Goal: Task Accomplishment & Management: Use online tool/utility

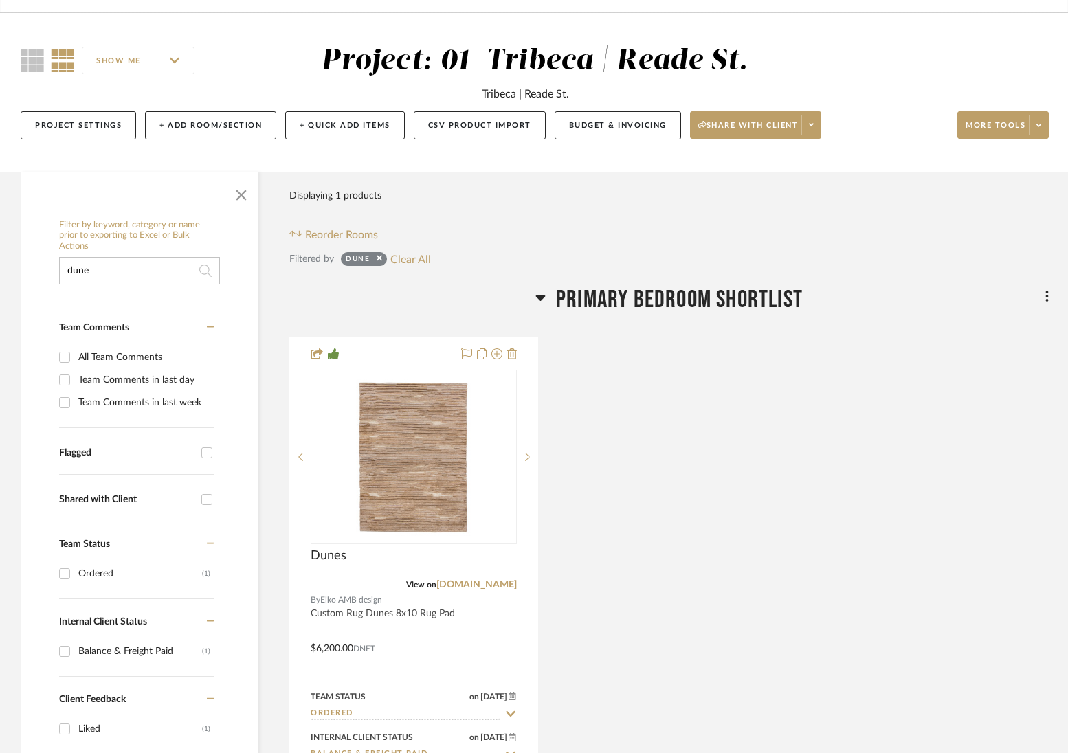
click at [115, 278] on input "dune" at bounding box center [139, 270] width 161 height 27
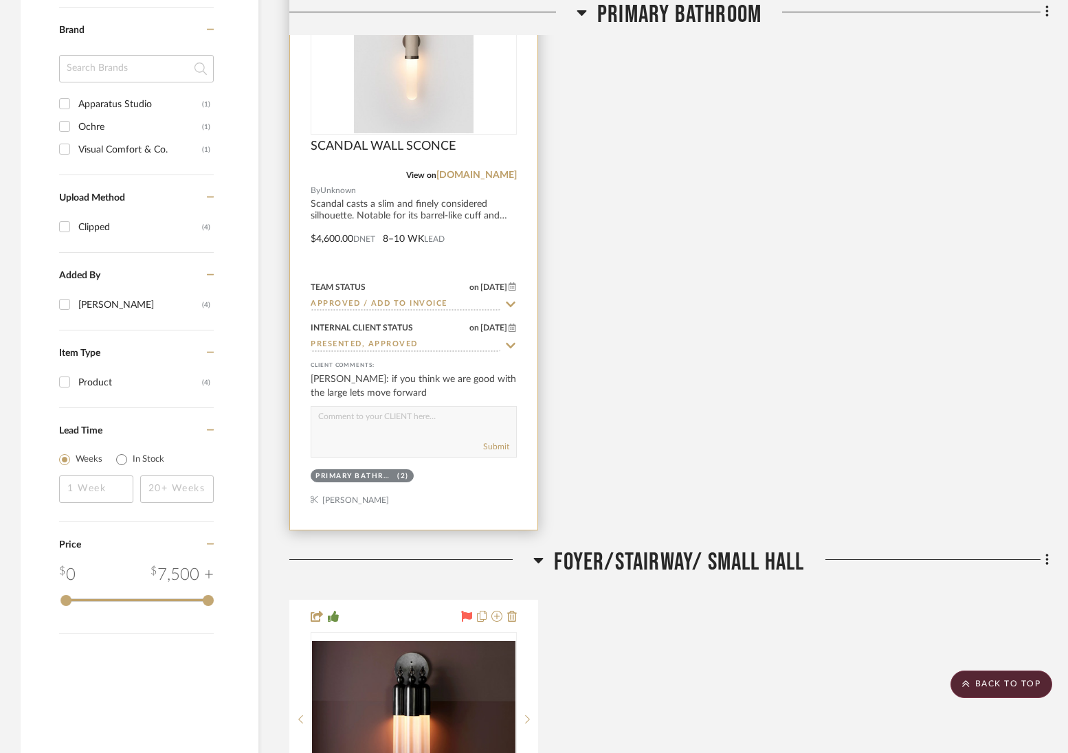
scroll to position [1099, 0]
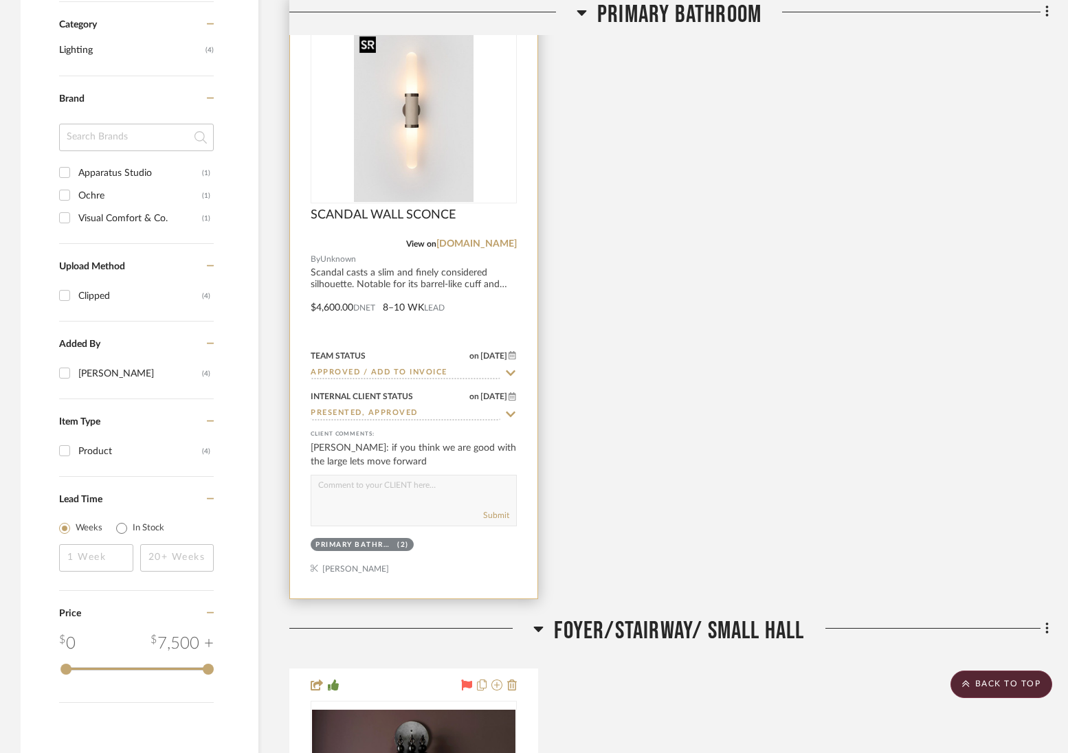
type input "sconce"
click at [376, 133] on img "0" at bounding box center [414, 116] width 120 height 172
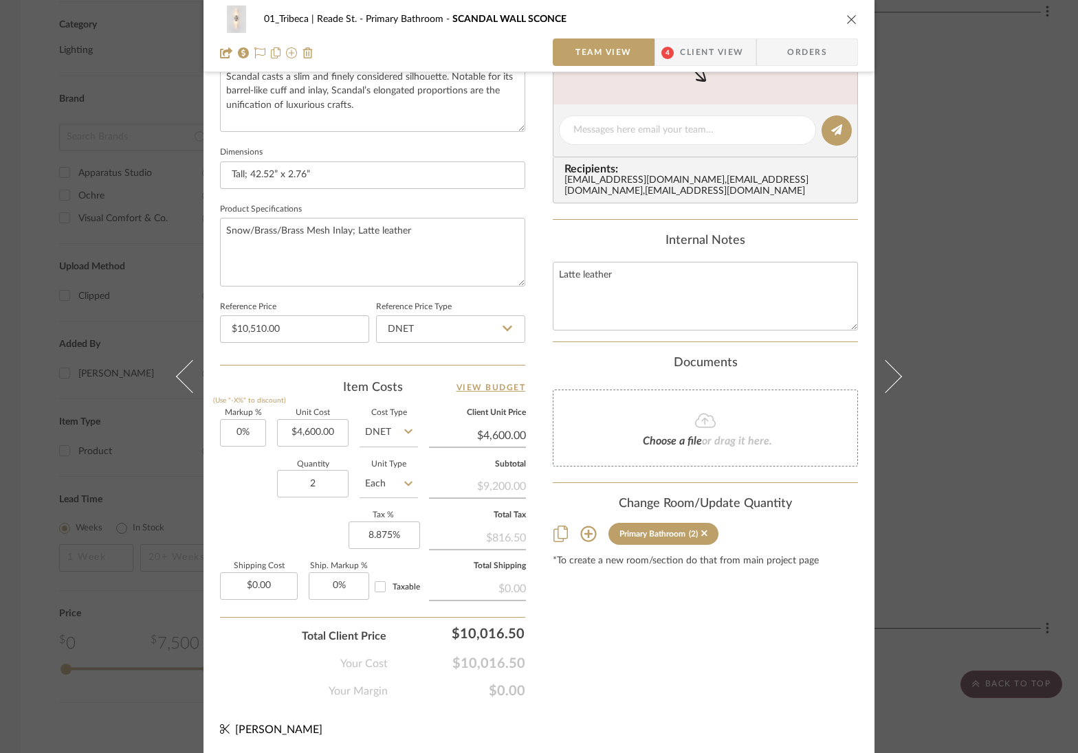
scroll to position [527, 0]
click at [267, 588] on input "0.00" at bounding box center [259, 584] width 78 height 27
type input "$1,210.00"
click at [251, 662] on div "Your Cost $10,016.50" at bounding box center [372, 656] width 305 height 27
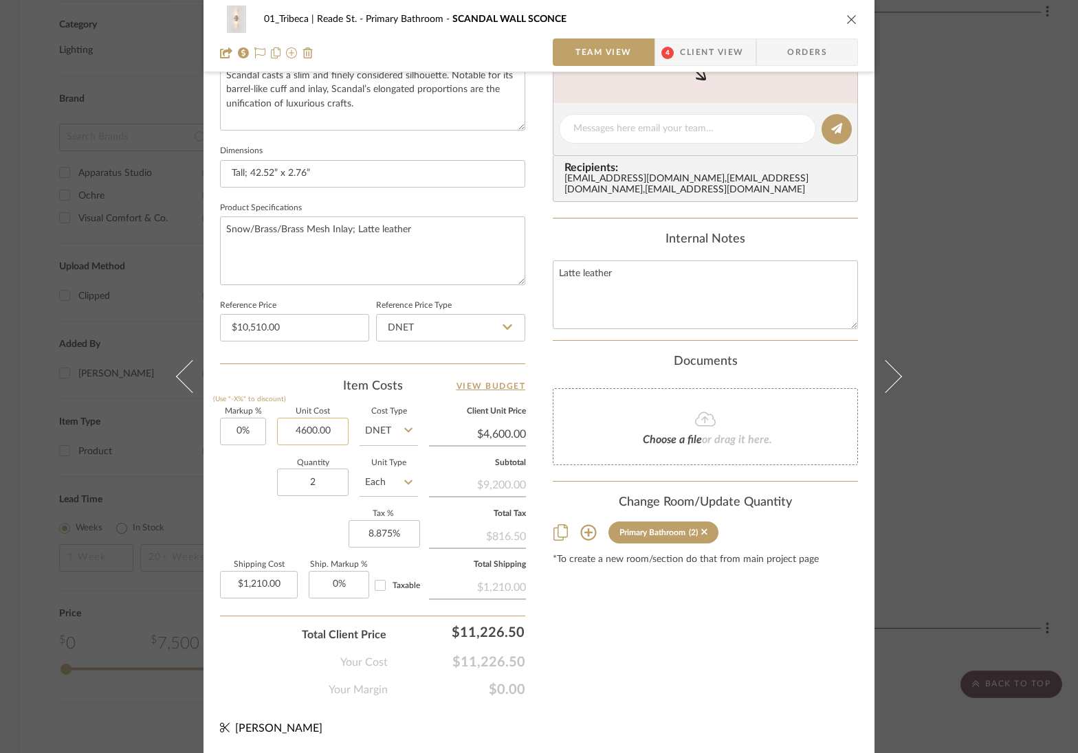
click at [303, 434] on input "4600.00" at bounding box center [312, 431] width 71 height 27
type input "$5,100.00"
click at [597, 647] on div "Content here copies to Client View - confirm visibility there. Show in Client D…" at bounding box center [705, 132] width 305 height 1131
type input "$5,100.00"
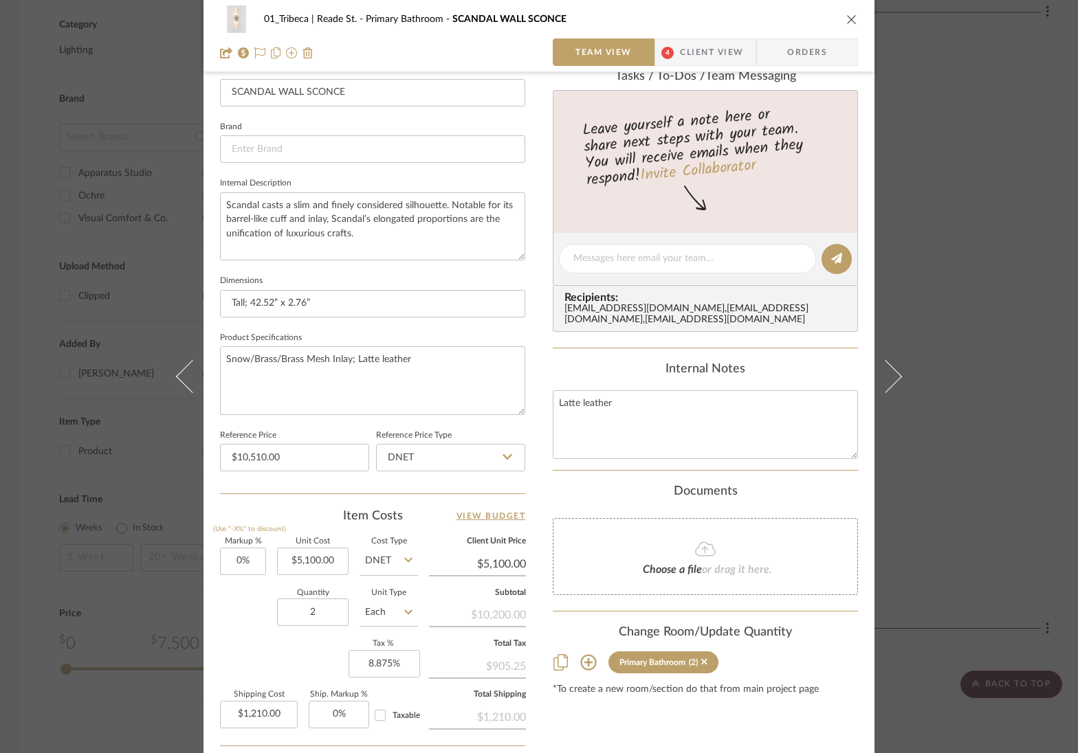
scroll to position [395, 0]
click at [264, 362] on textarea "Snow/Brass/Brass Mesh Inlay; Latte leather" at bounding box center [372, 382] width 305 height 68
paste textarea "candal Tall Wall Sconce. Bronze fittings. Latte leather inlay. Snow shades."
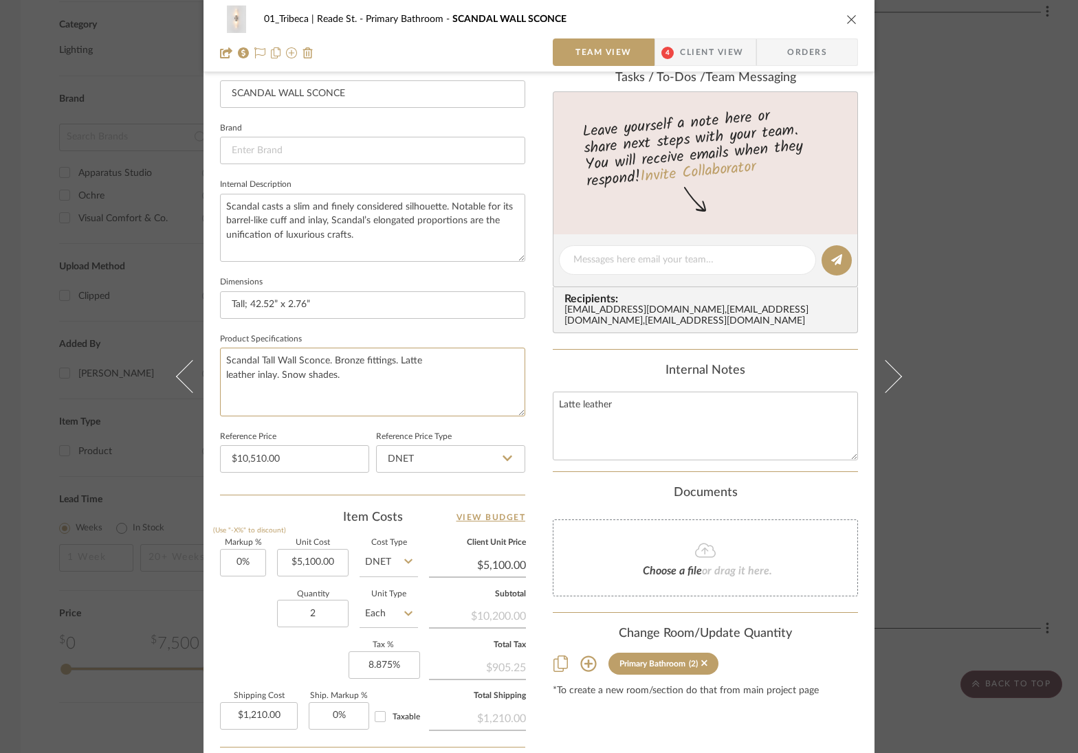
type textarea "Scandal Tall Wall Sconce. Bronze fittings. Latte leather inlay. Snow shades."
click at [272, 304] on input "Tall; 42.52” x 2.76”" at bounding box center [372, 304] width 305 height 27
paste input "4.7" W x 42.52" H x 5" D"
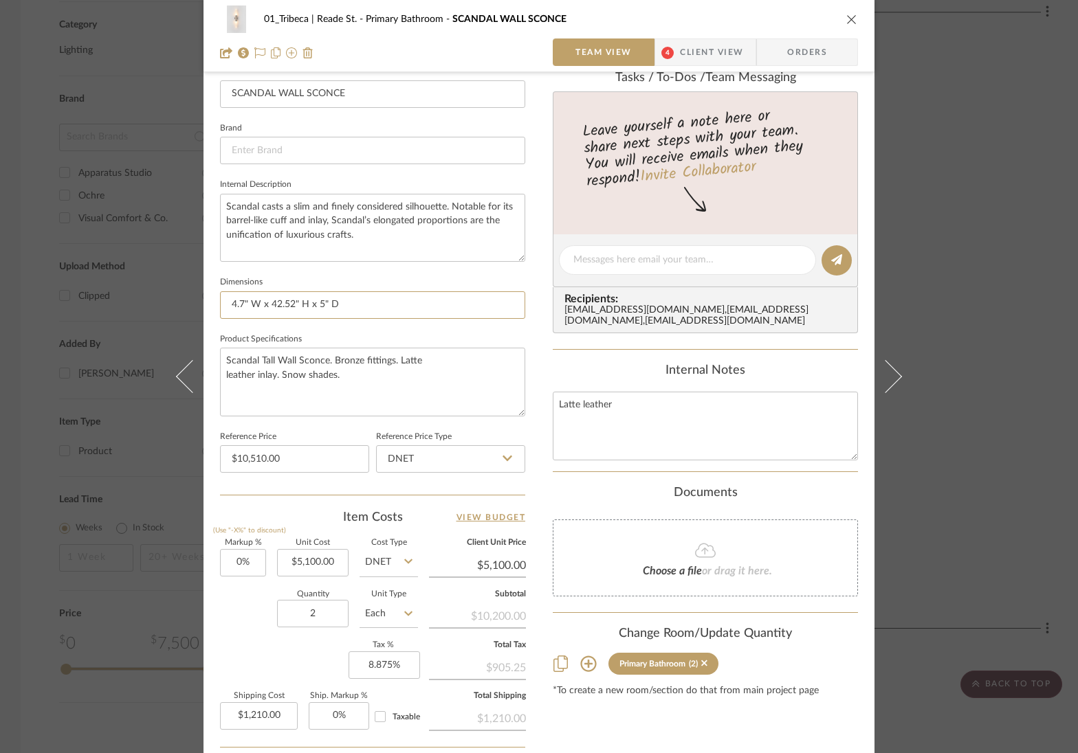
type input "4.7" W x 42.52" H x 5" D"
click at [350, 375] on textarea "Scandal Tall Wall Sconce. Bronze fittings. Latte leather inlay. Snow shades." at bounding box center [372, 382] width 305 height 68
paste textarea "Light Source: 2 x GU5.3 MR16 7W 2700K 500lm 36 Power Source: Input: 110/120V Ou…"
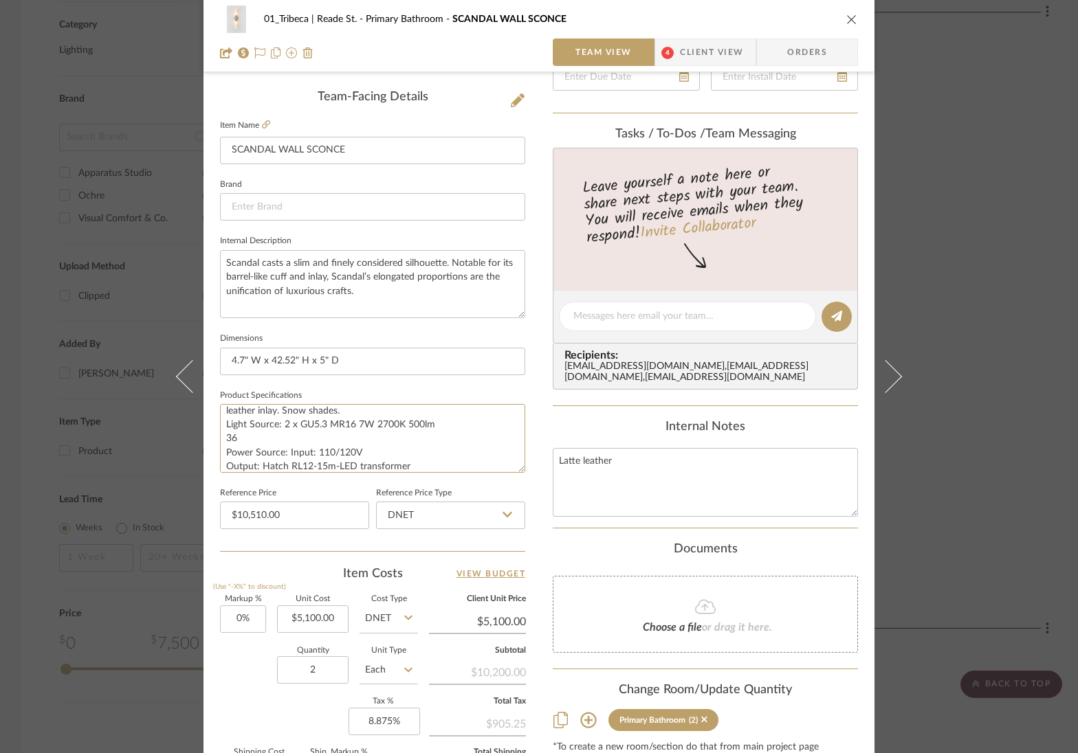
scroll to position [179, 0]
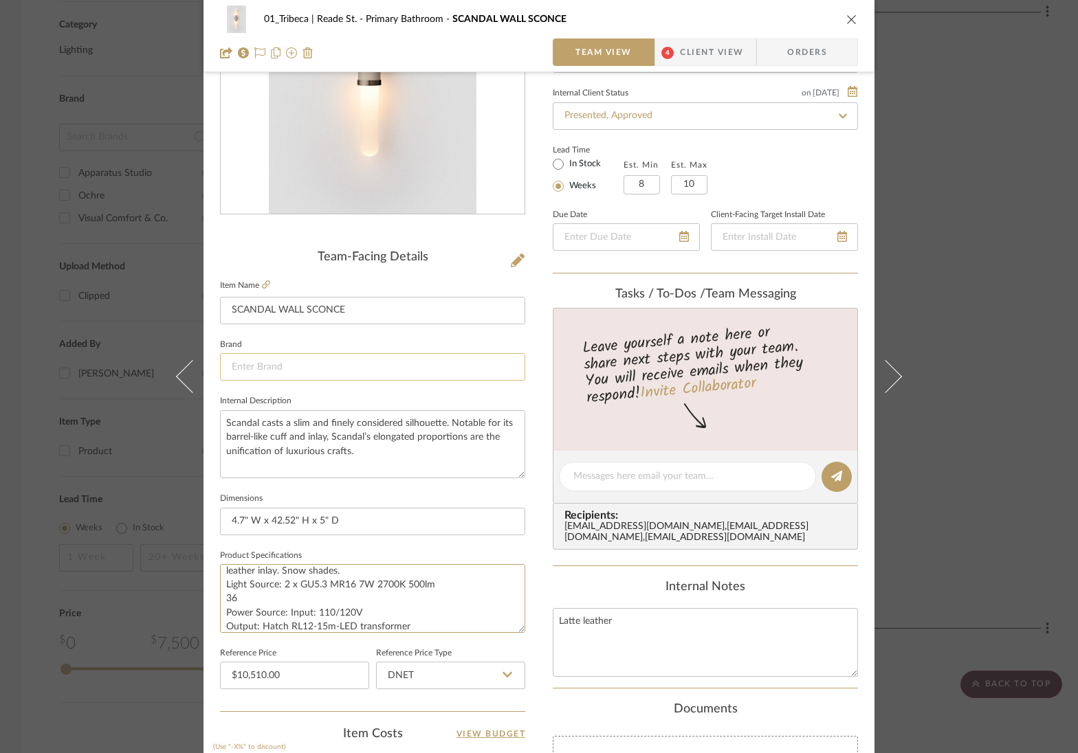
type textarea "Scandal Tall Wall Sconce. Bronze fittings. Latte leather inlay. Snow shades. Li…"
click at [294, 373] on input at bounding box center [372, 366] width 305 height 27
type input "a"
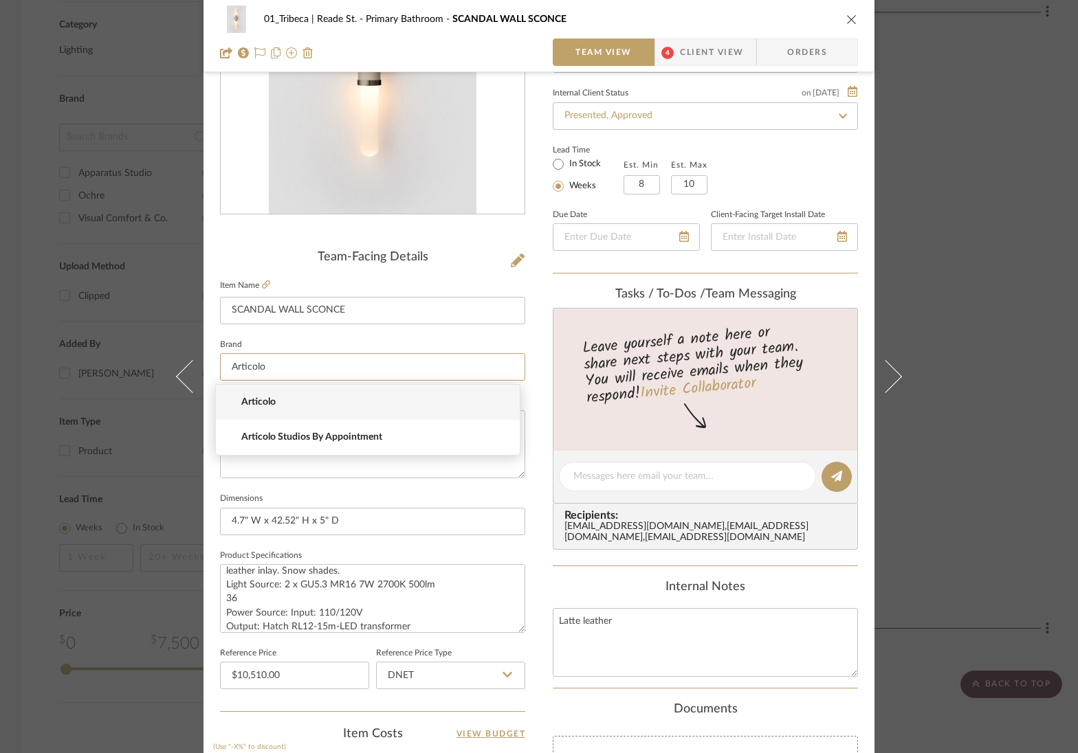
type input "Articolo"
click at [256, 399] on span "Articolo" at bounding box center [373, 403] width 264 height 12
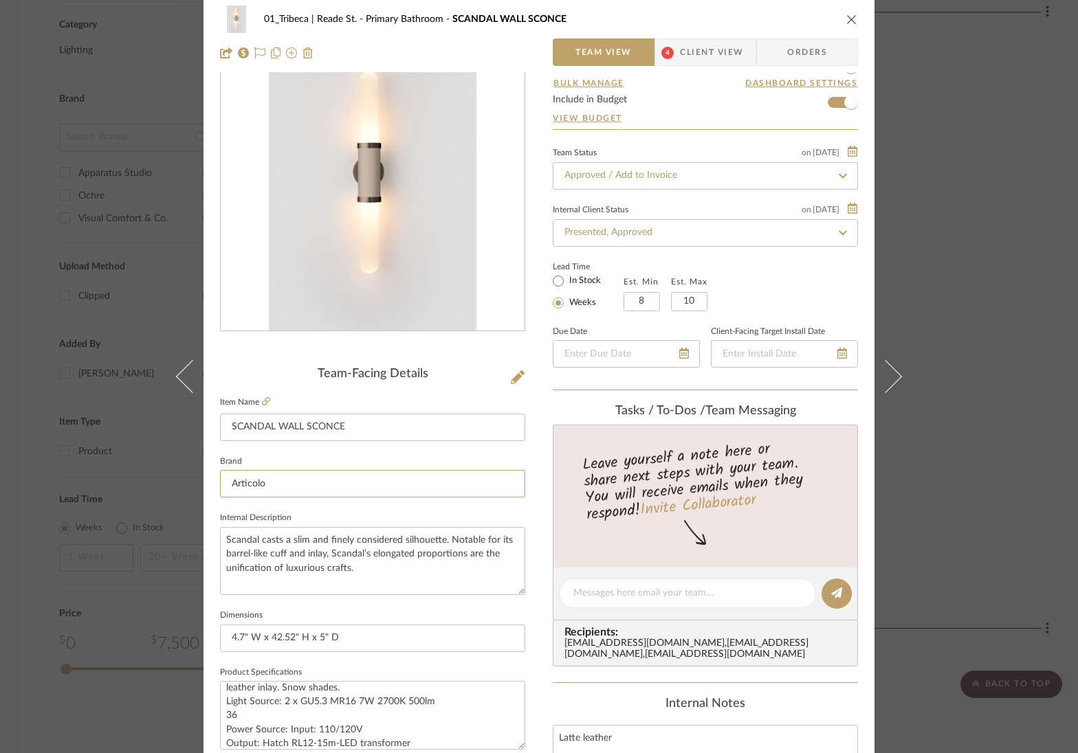
scroll to position [0, 0]
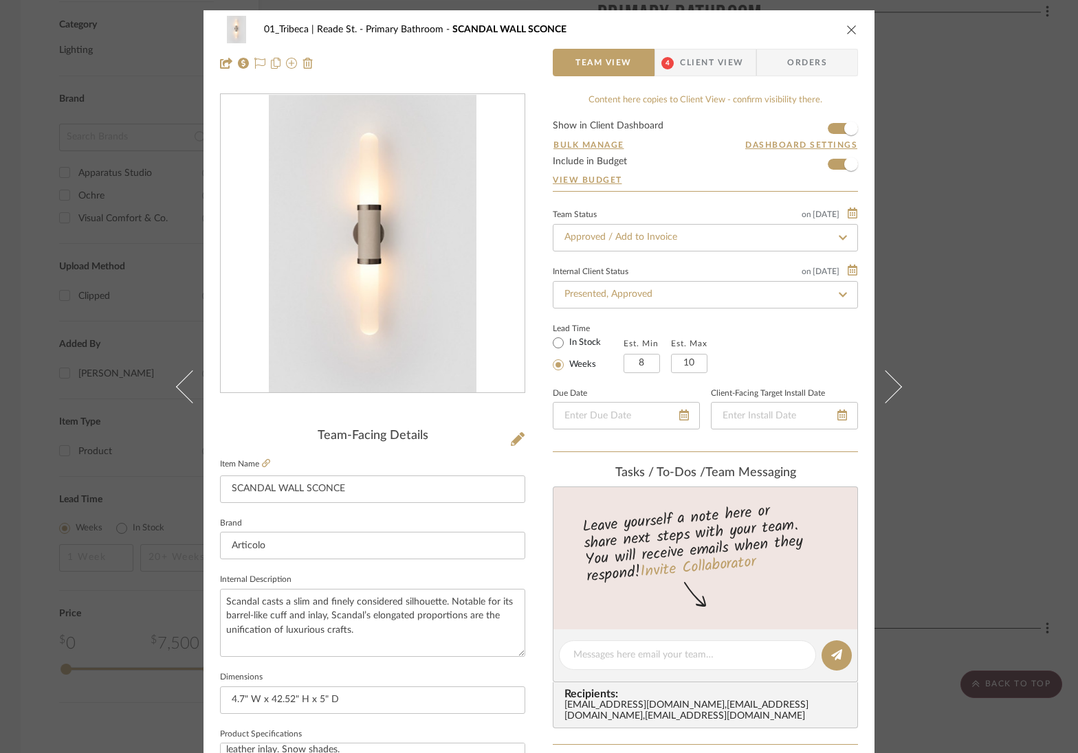
click at [597, 16] on div "01_Tribeca | Reade St. Primary Bathroom SCANDAL WALL SCONCE" at bounding box center [539, 29] width 638 height 27
click at [700, 60] on span "Client View" at bounding box center [711, 62] width 63 height 27
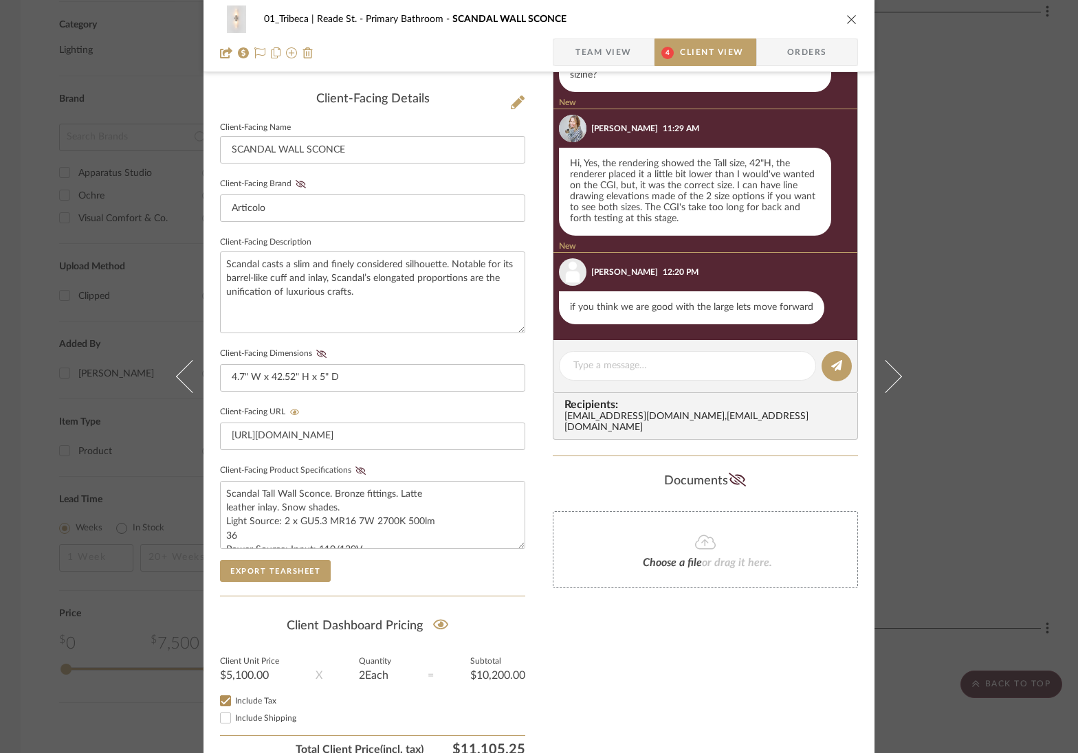
scroll to position [403, 0]
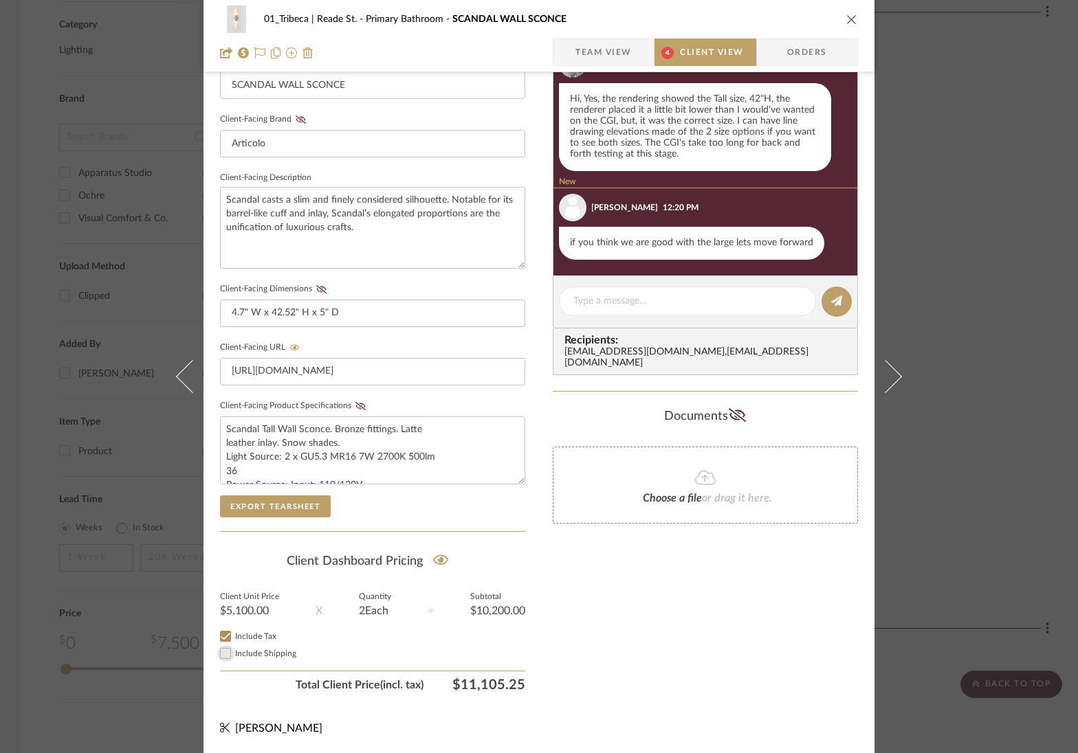
click at [223, 652] on input "Include Shipping" at bounding box center [225, 653] width 16 height 16
checkbox input "true"
click at [274, 507] on button "Export Tearsheet" at bounding box center [275, 507] width 111 height 22
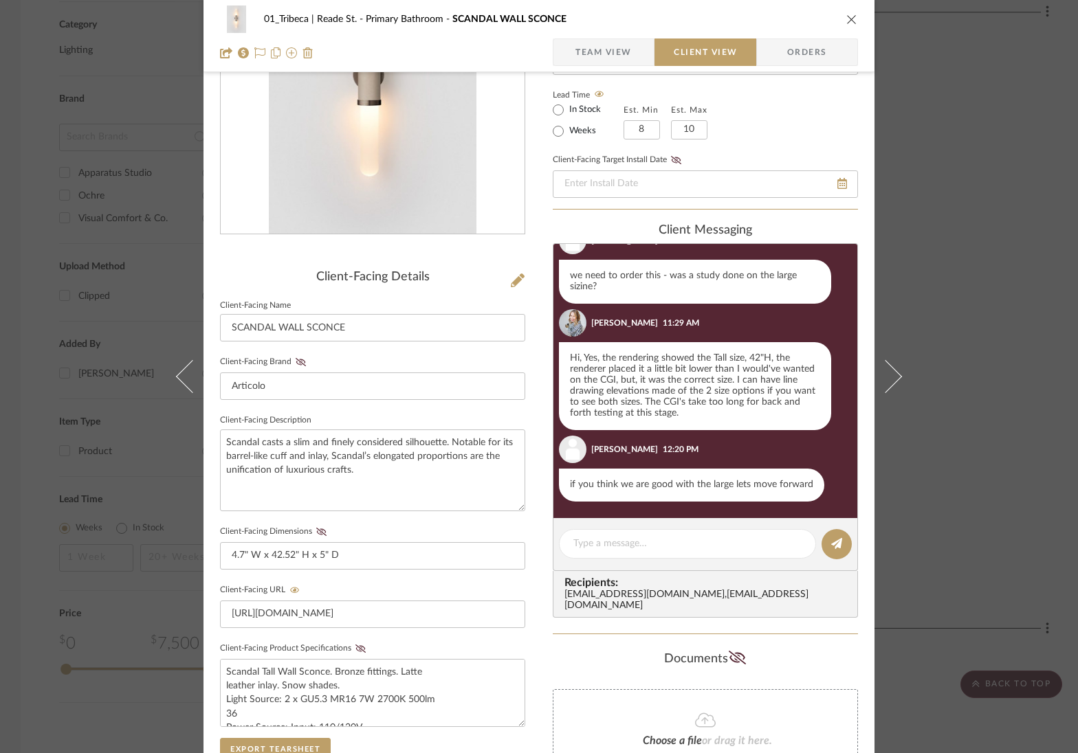
scroll to position [0, 0]
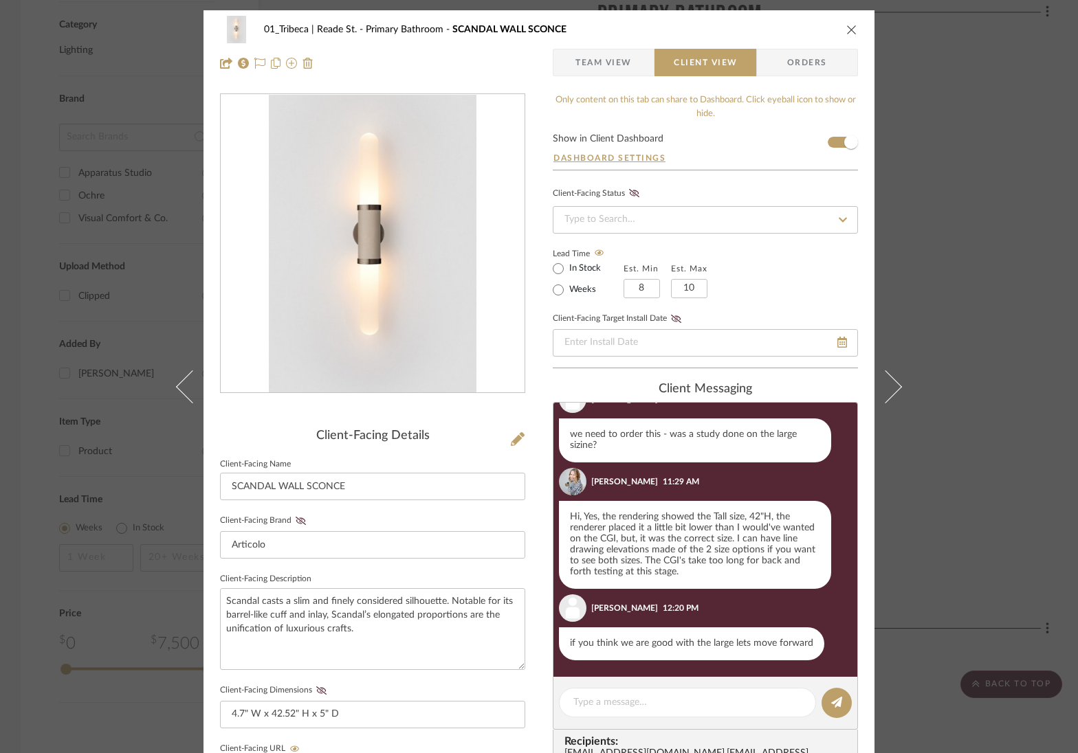
click at [846, 28] on icon "close" at bounding box center [851, 29] width 11 height 11
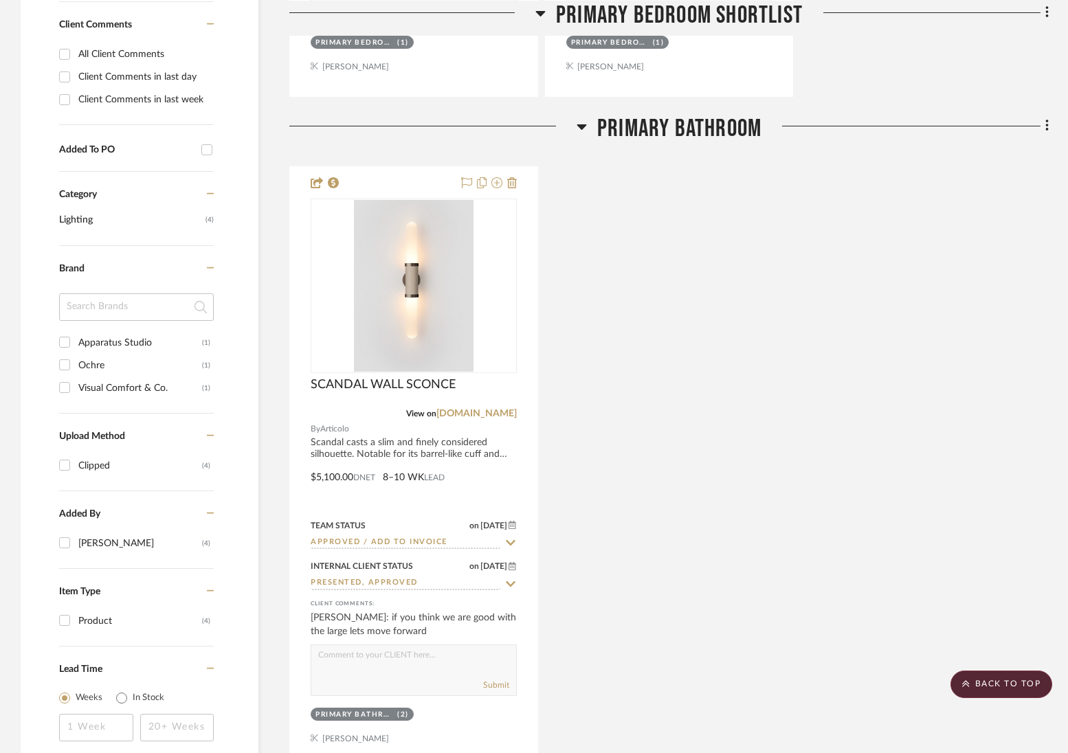
scroll to position [927, 0]
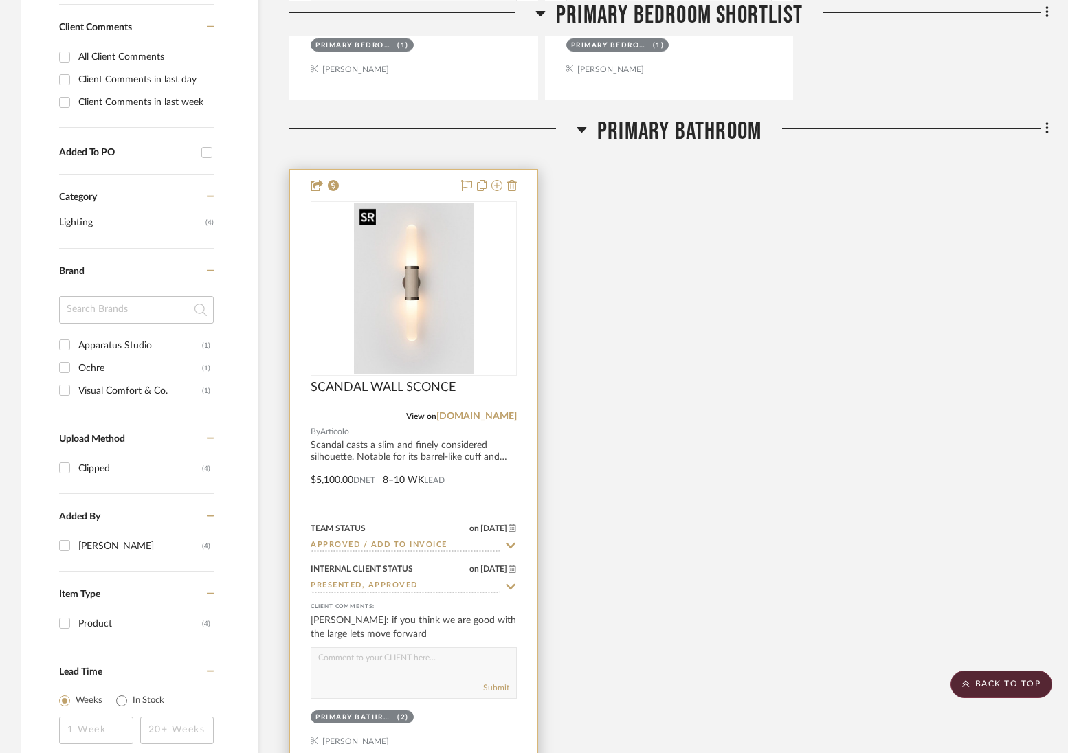
click at [409, 307] on img "0" at bounding box center [414, 289] width 120 height 172
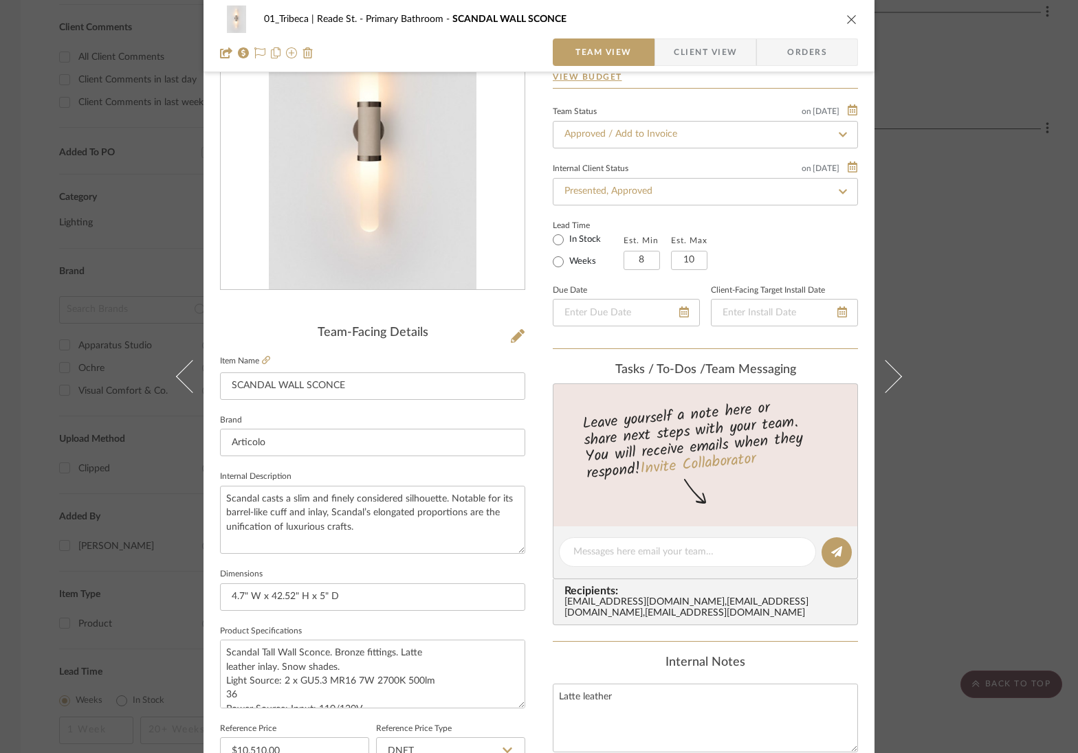
scroll to position [52, 0]
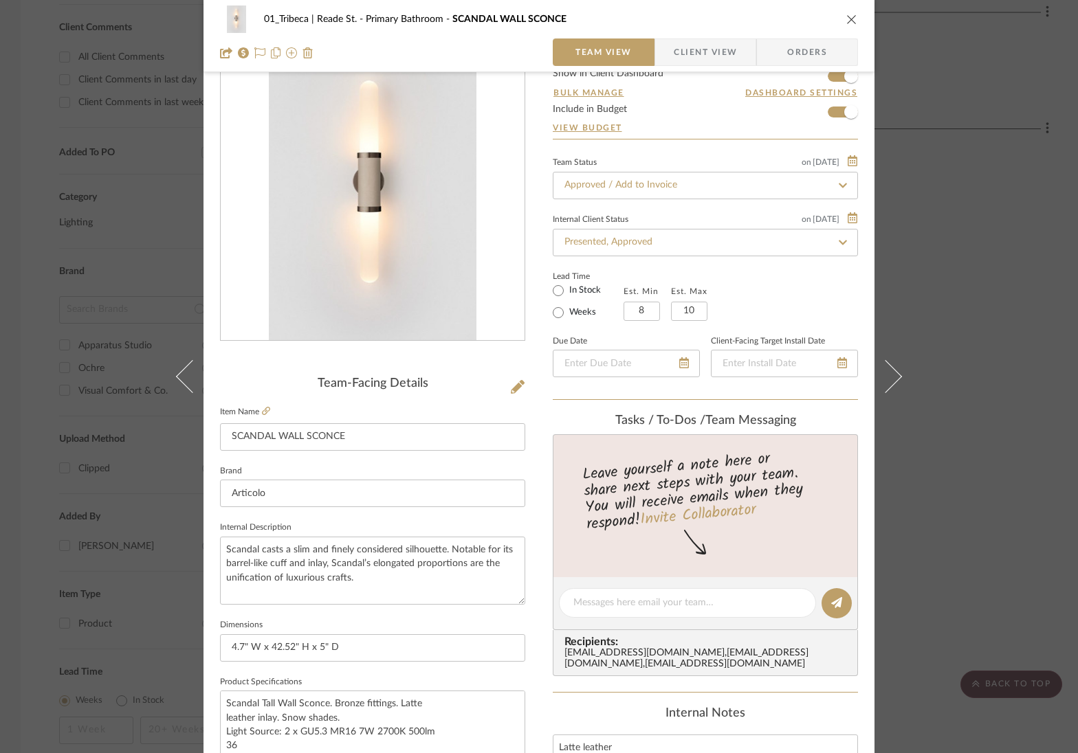
click at [850, 21] on icon "close" at bounding box center [851, 19] width 11 height 11
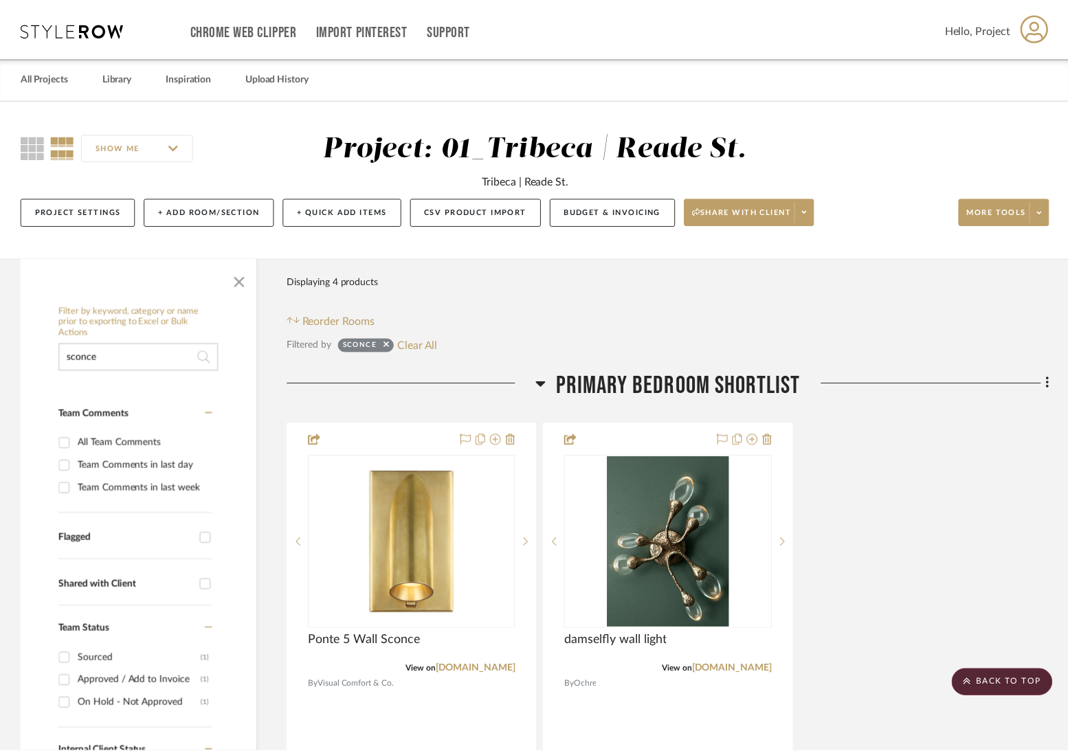
scroll to position [927, 0]
